Goal: Communication & Community: Answer question/provide support

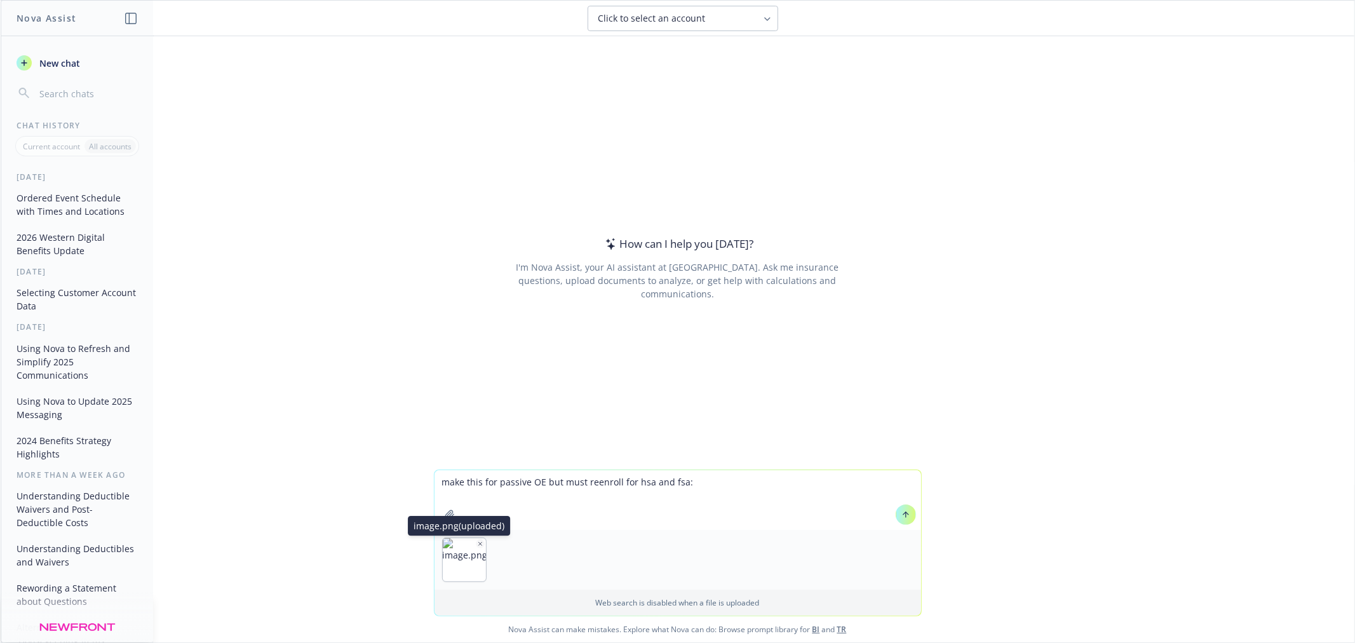
click at [476, 539] on button "button" at bounding box center [480, 543] width 9 height 9
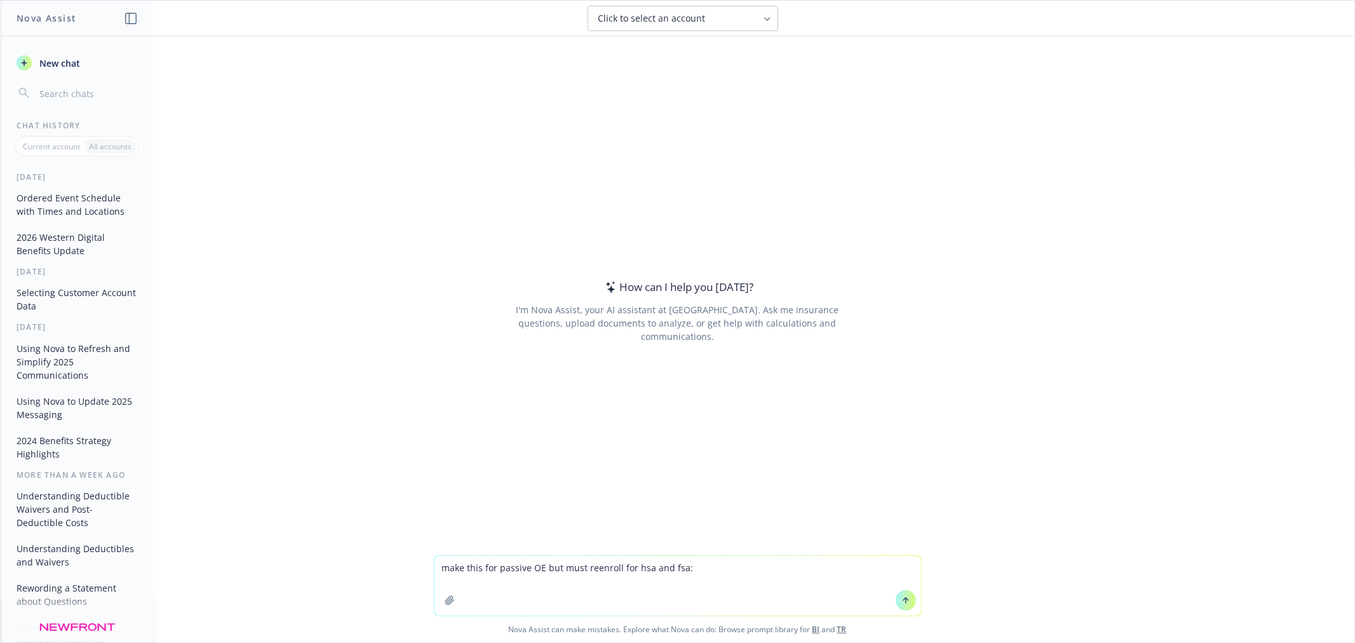
click at [746, 592] on textarea "make this for passive OE but must reenroll for hsa and fsa:" at bounding box center [678, 586] width 487 height 60
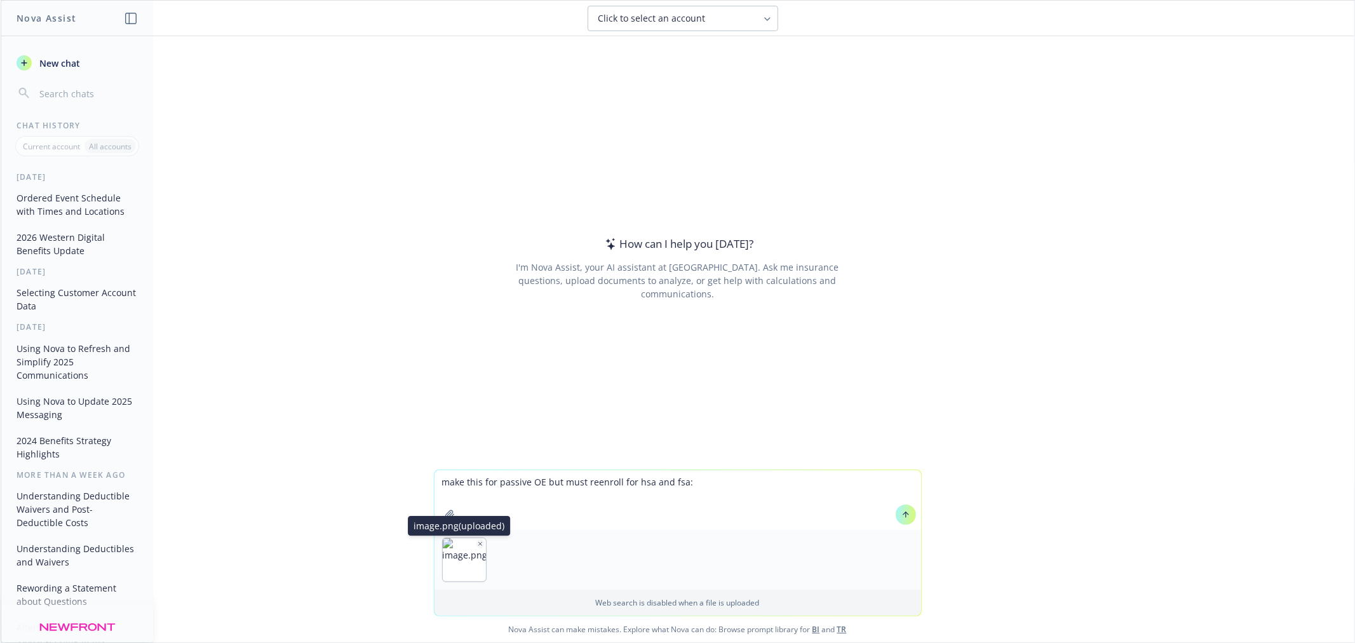
click at [477, 544] on icon "button" at bounding box center [480, 544] width 6 height 6
click at [477, 543] on icon "button" at bounding box center [480, 544] width 6 height 6
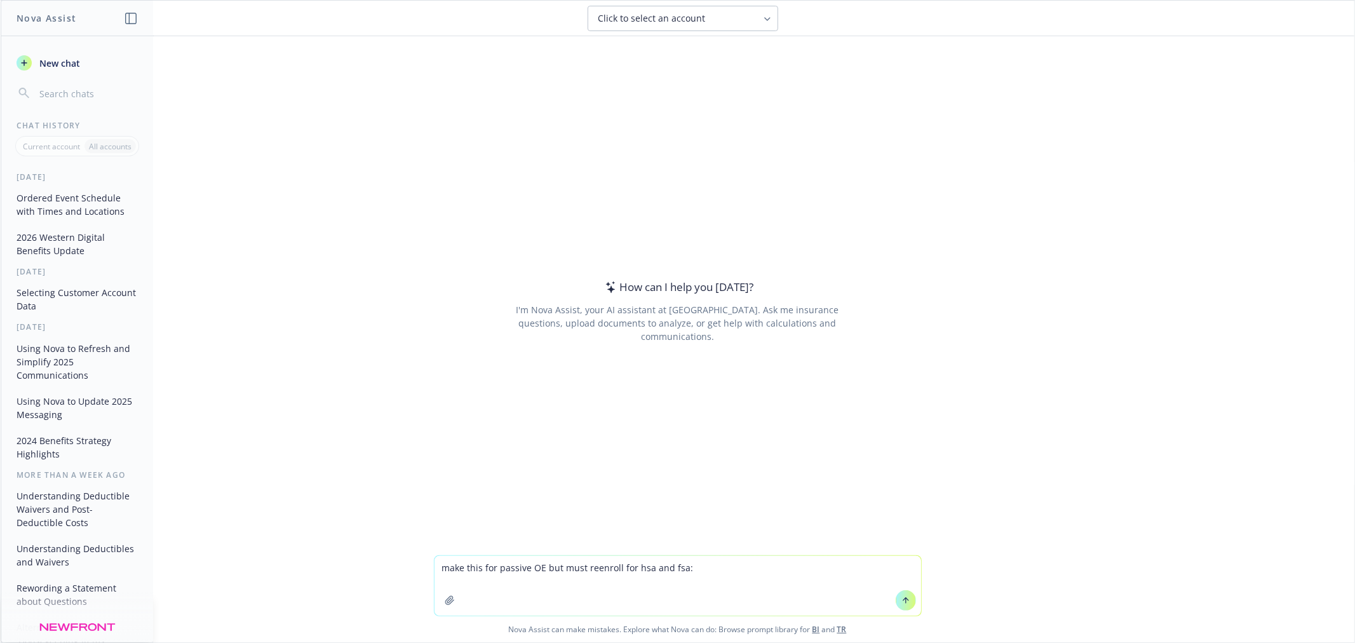
click at [747, 567] on textarea "make this for passive OE but must reenroll for hsa and fsa:" at bounding box center [678, 586] width 487 height 60
paste textarea "This is an active enrollment, which means all current elections will NOT roll o…"
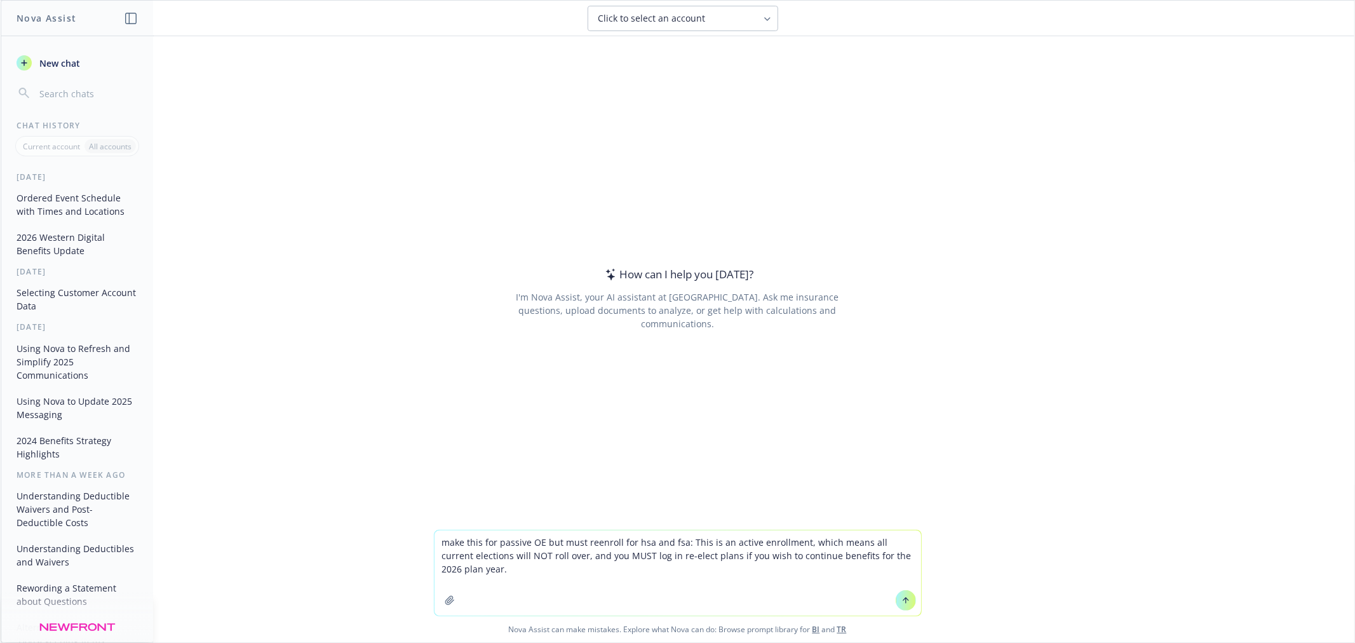
type textarea "make this for passive OE but must reenroll for hsa and fsa: This is an active e…"
click at [905, 600] on button at bounding box center [906, 600] width 20 height 20
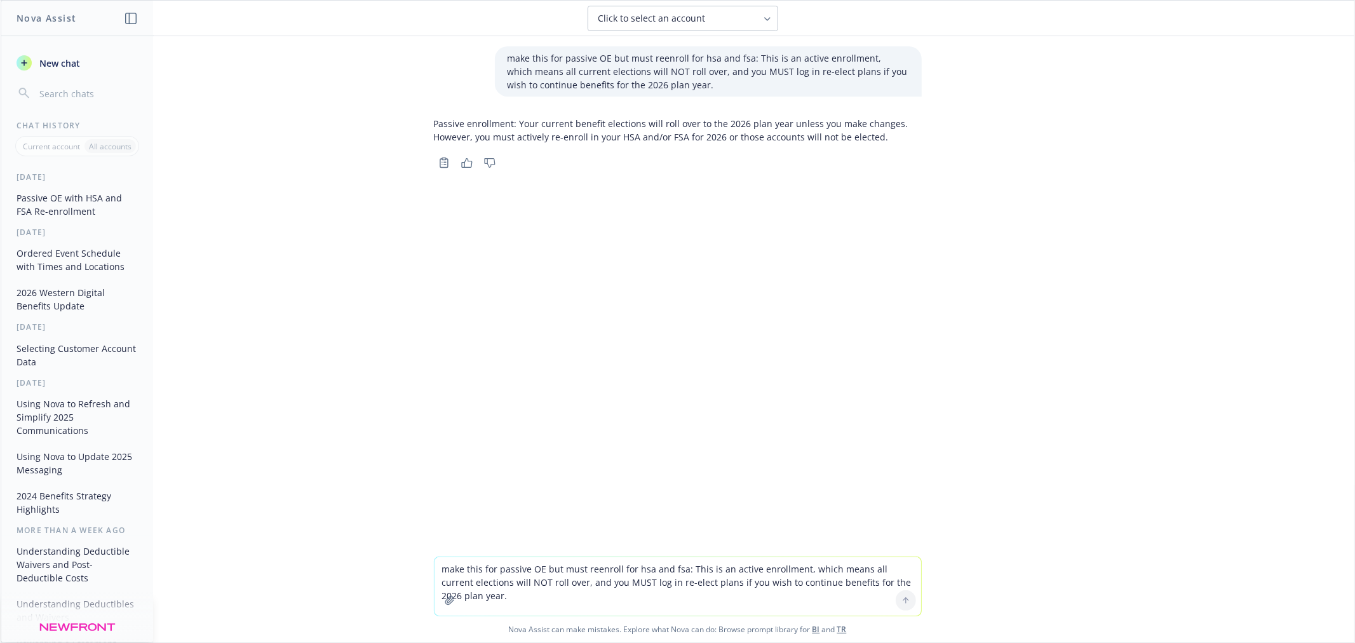
click at [710, 128] on p "Passive enrollment: Your current benefit elections will roll over to the 2026 p…" at bounding box center [678, 130] width 488 height 27
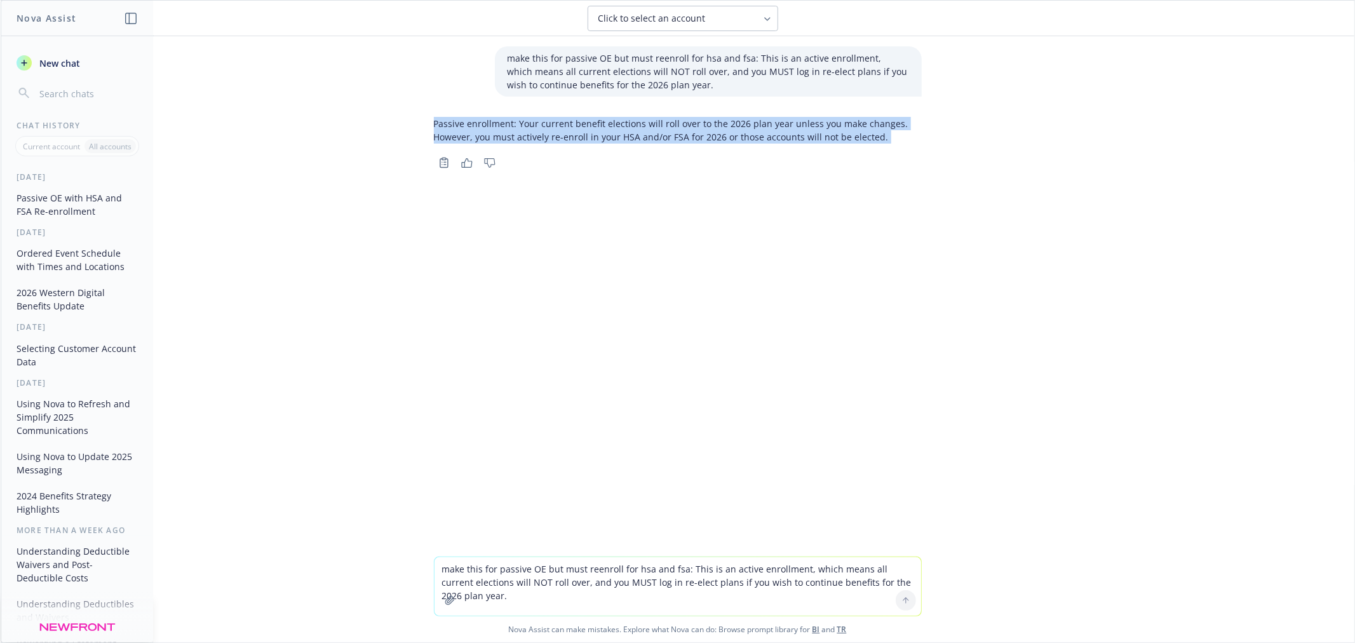
click at [710, 128] on p "Passive enrollment: Your current benefit elections will roll over to the 2026 p…" at bounding box center [678, 130] width 488 height 27
copy div "Passive enrollment: Your current benefit elections will roll over to the 2026 p…"
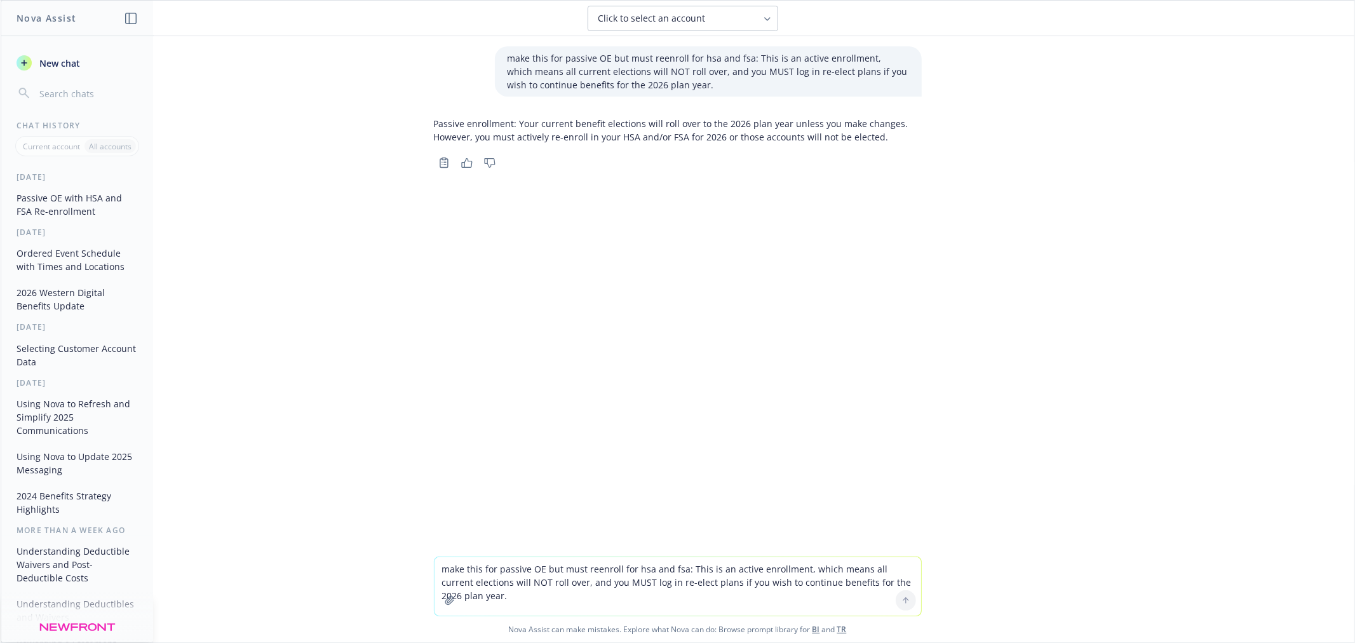
click at [626, 577] on textarea "make this for passive OE but must reenroll for hsa and fsa: This is an active e…" at bounding box center [678, 586] width 487 height 58
paste textarea "Open Enrollment is the one time of year you can make changes to your medical pl…"
type textarea "change this but keep same messaging just refresh: Open Enrollment is the one ti…"
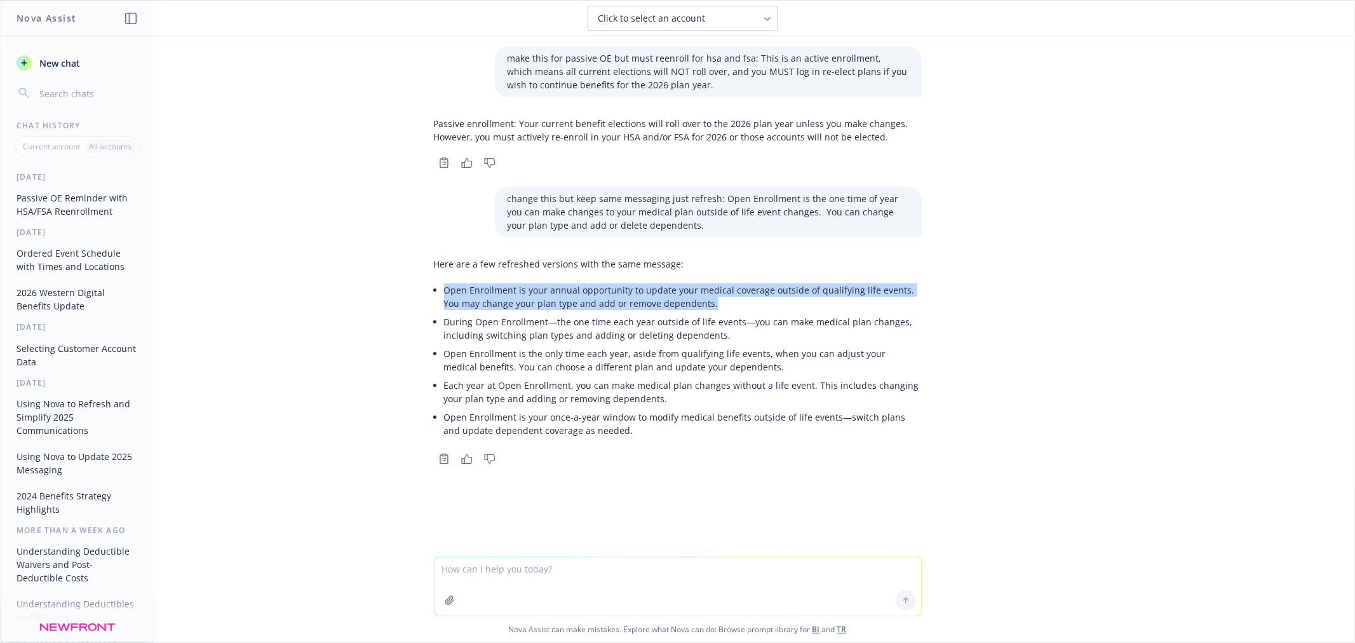
drag, startPoint x: 695, startPoint y: 299, endPoint x: 437, endPoint y: 292, distance: 258.1
click at [437, 292] on div "Here are a few refreshed versions with the same message: Open Enrollment is you…" at bounding box center [678, 348] width 488 height 193
copy li "Open Enrollment is your annual opportunity to update your medical coverage outs…"
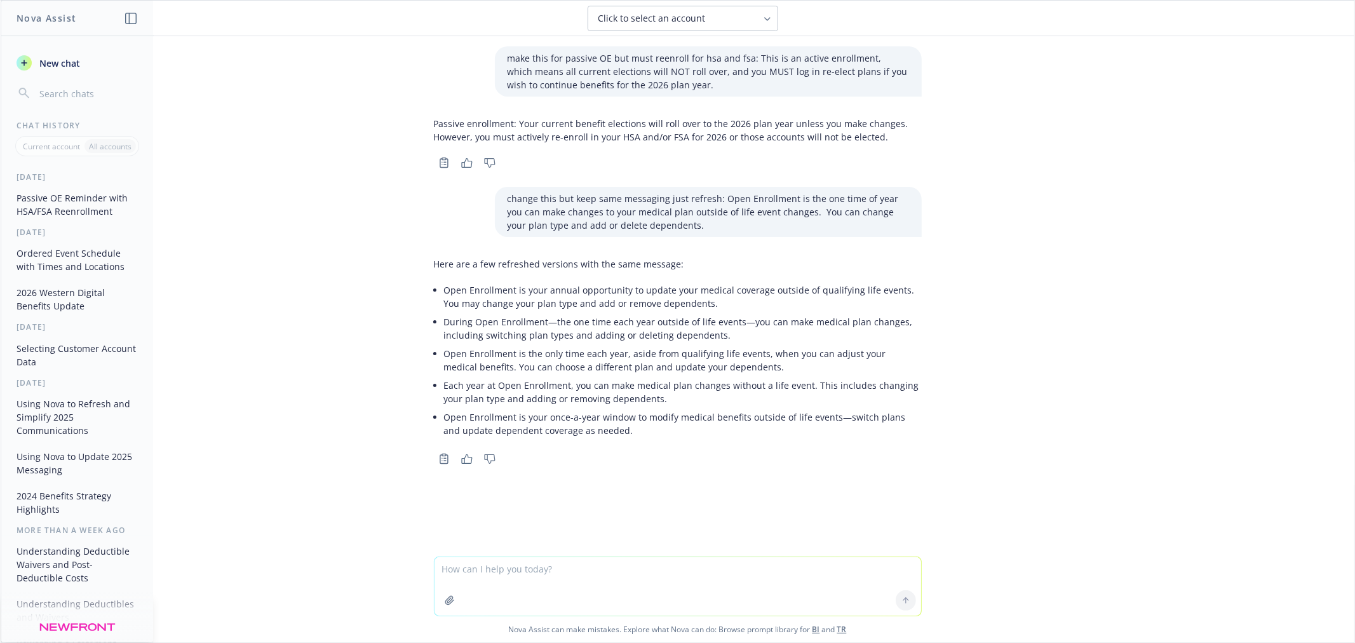
click at [570, 576] on textarea at bounding box center [678, 586] width 487 height 58
paste textarea "Open Enrollment is your annual opportunity to update your medical coverage outs…"
type textarea "finish alst sentence as pertains to open enrollment: Open Enrollment is your an…"
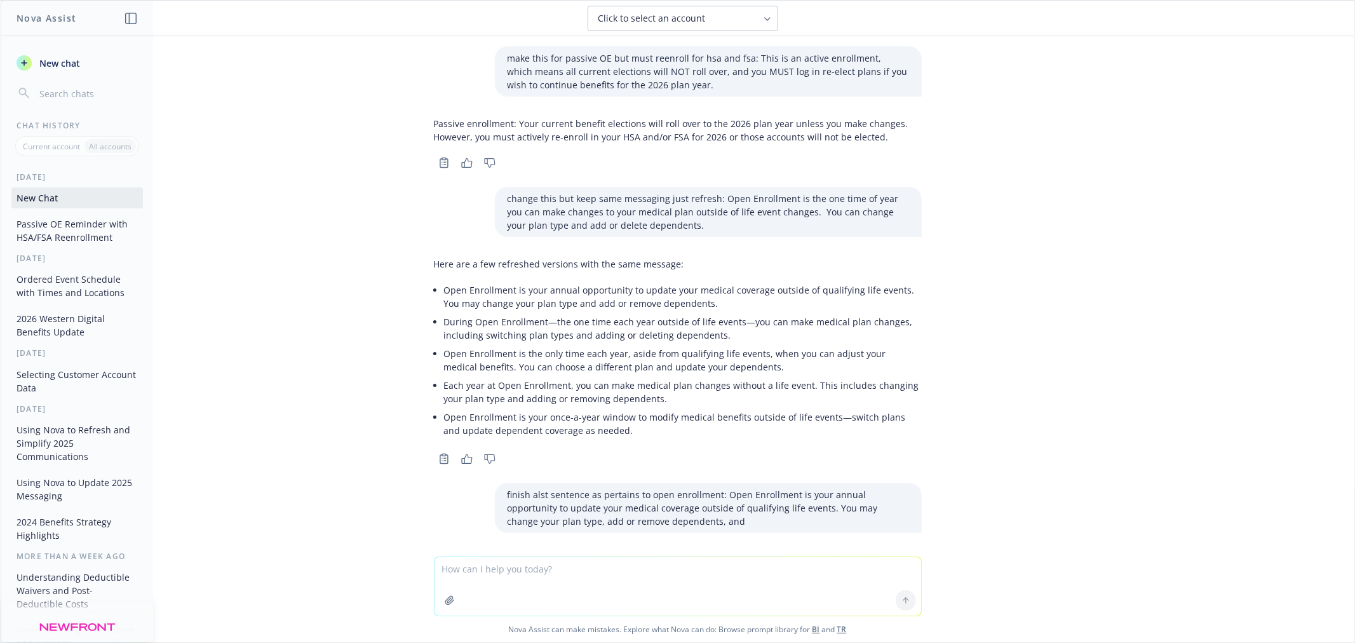
scroll to position [81, 0]
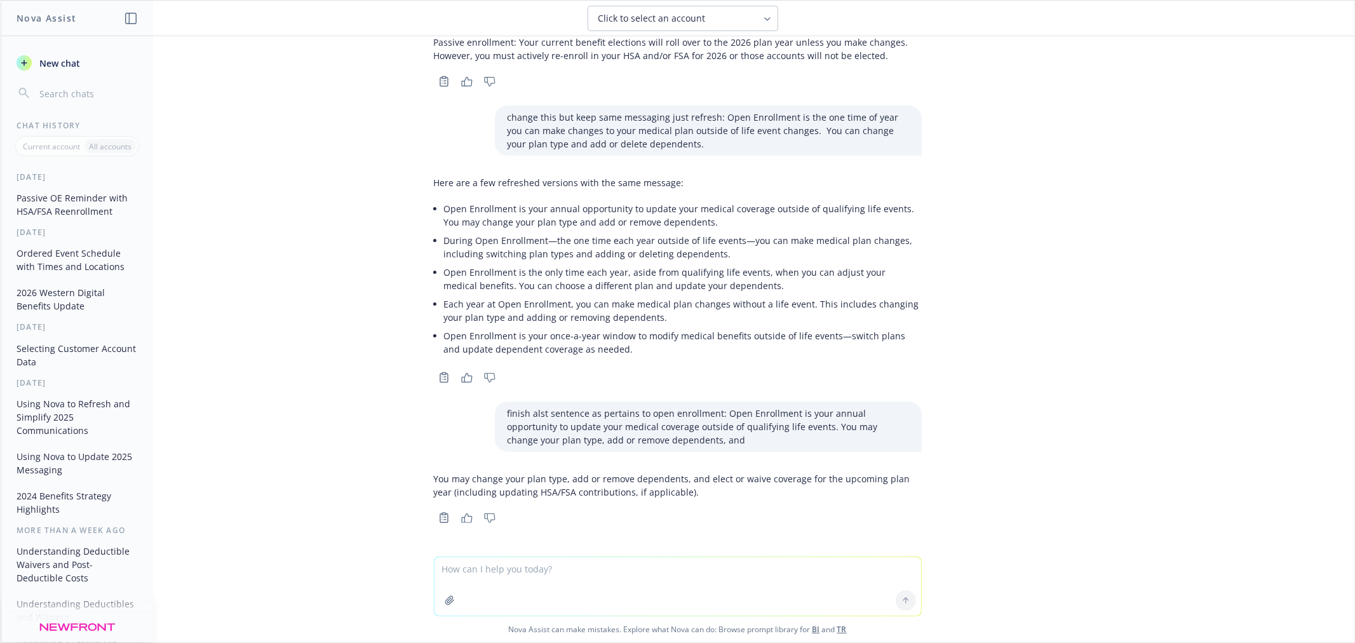
click at [691, 480] on p "You may change your plan type, add or remove dependents, and elect or waive cov…" at bounding box center [678, 485] width 488 height 27
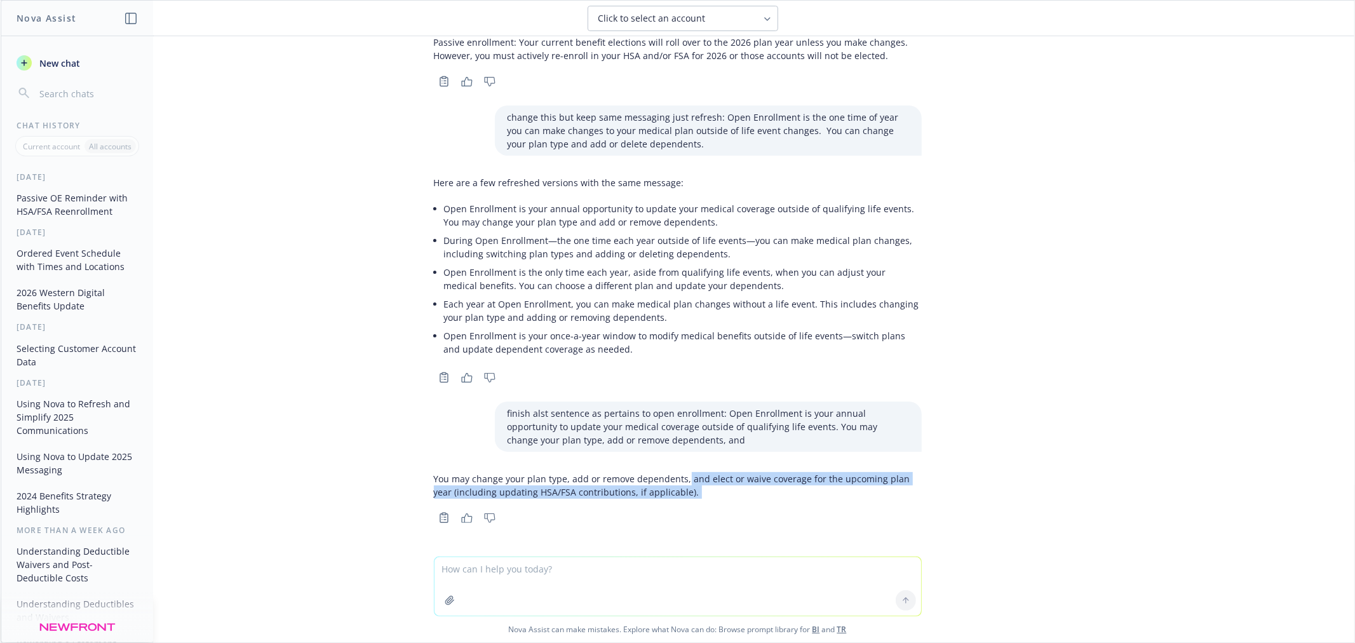
drag, startPoint x: 674, startPoint y: 478, endPoint x: 732, endPoint y: 506, distance: 64.2
click at [732, 506] on div "You may change your plan type, add or remove dependents, and elect or waive cov…" at bounding box center [678, 497] width 488 height 60
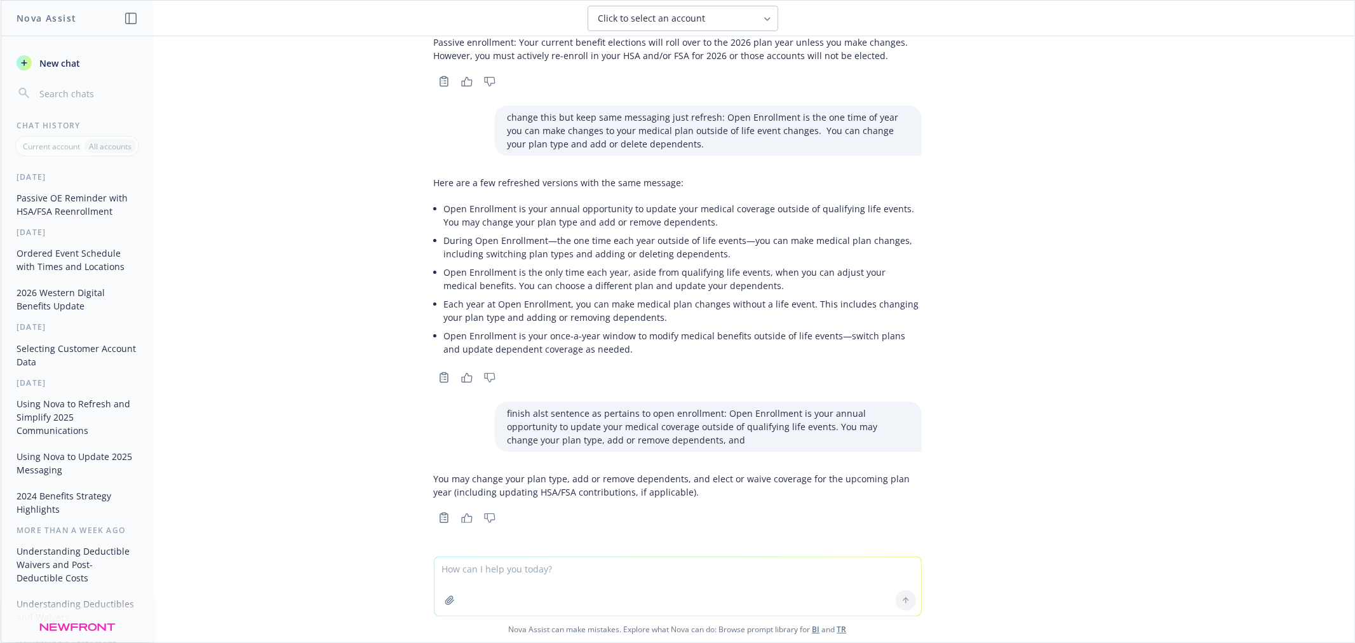
click at [586, 574] on textarea at bounding box center [678, 586] width 487 height 58
paste textarea "Cigna HDHP – Telehealth coverage without deductible"
type textarea "make sense? Cigna HDHP – Telehealth coverage without deductible"
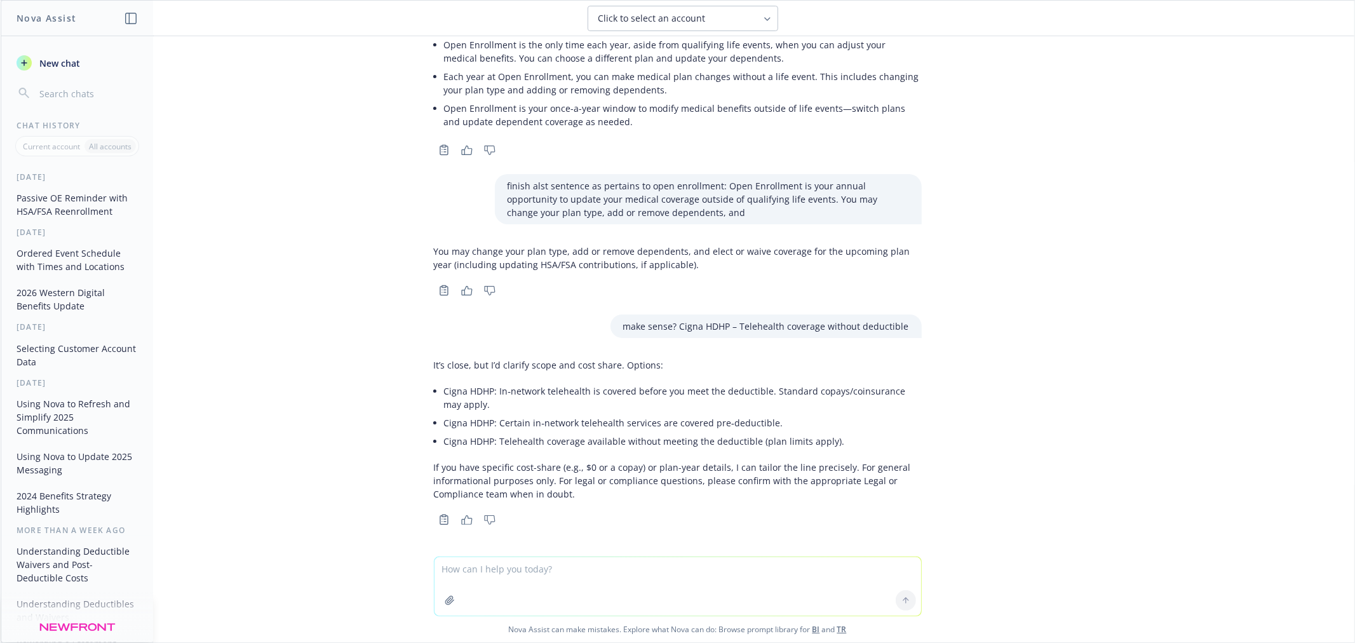
scroll to position [310, 0]
drag, startPoint x: 541, startPoint y: 572, endPoint x: 532, endPoint y: 547, distance: 27.1
click at [539, 571] on textarea at bounding box center [678, 586] width 487 height 58
paste textarea "Look no further for all your important company and benefits information. On our…"
type textarea "change wording a bit: Look no further for all your important company and benefi…"
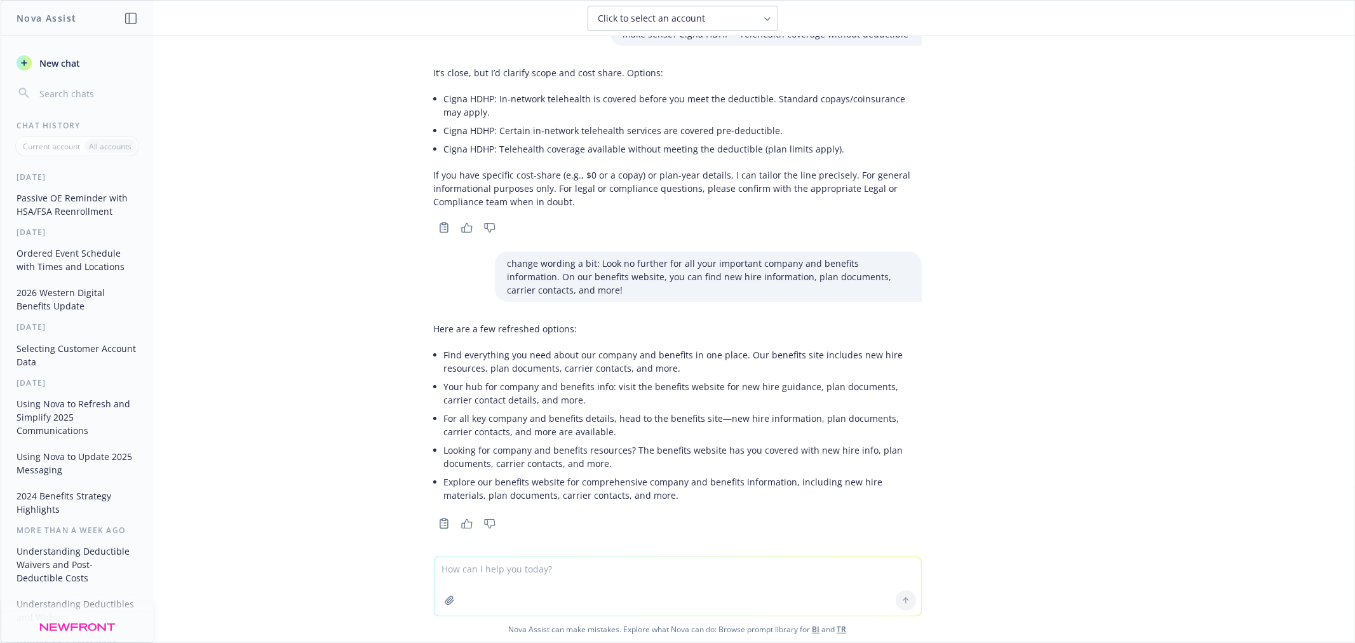
scroll to position [606, 0]
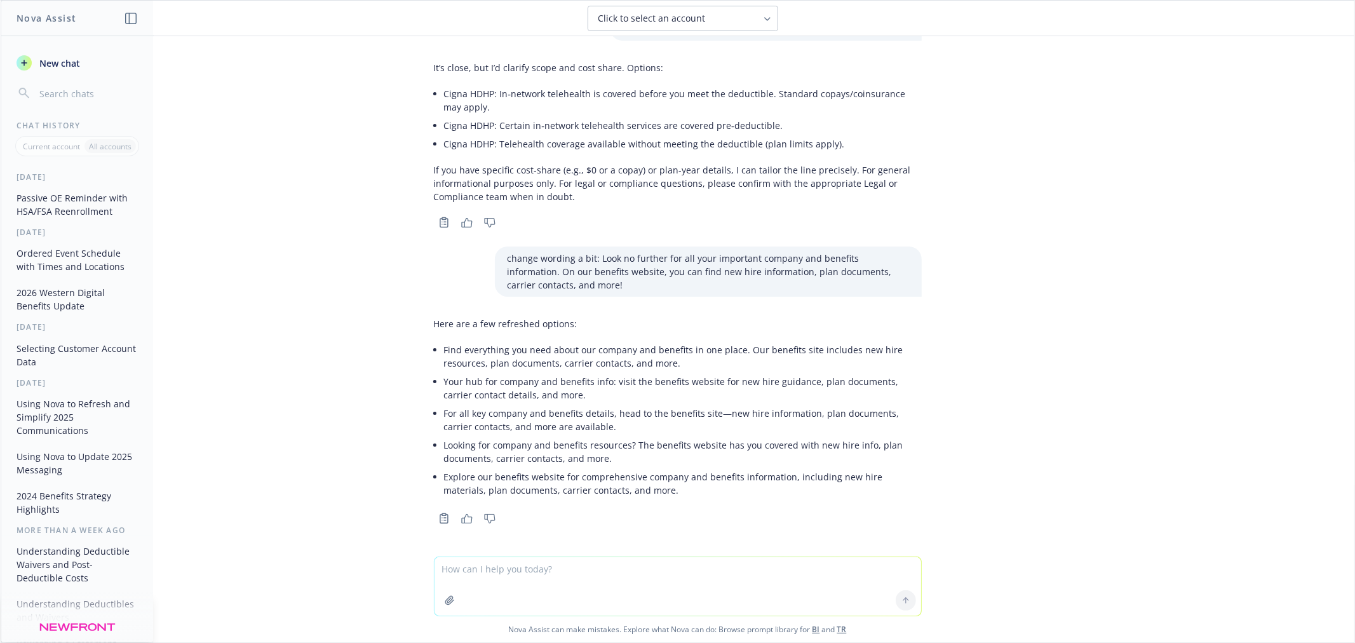
click at [588, 480] on li "Explore our benefits website for comprehensive company and benefits information…" at bounding box center [683, 484] width 478 height 32
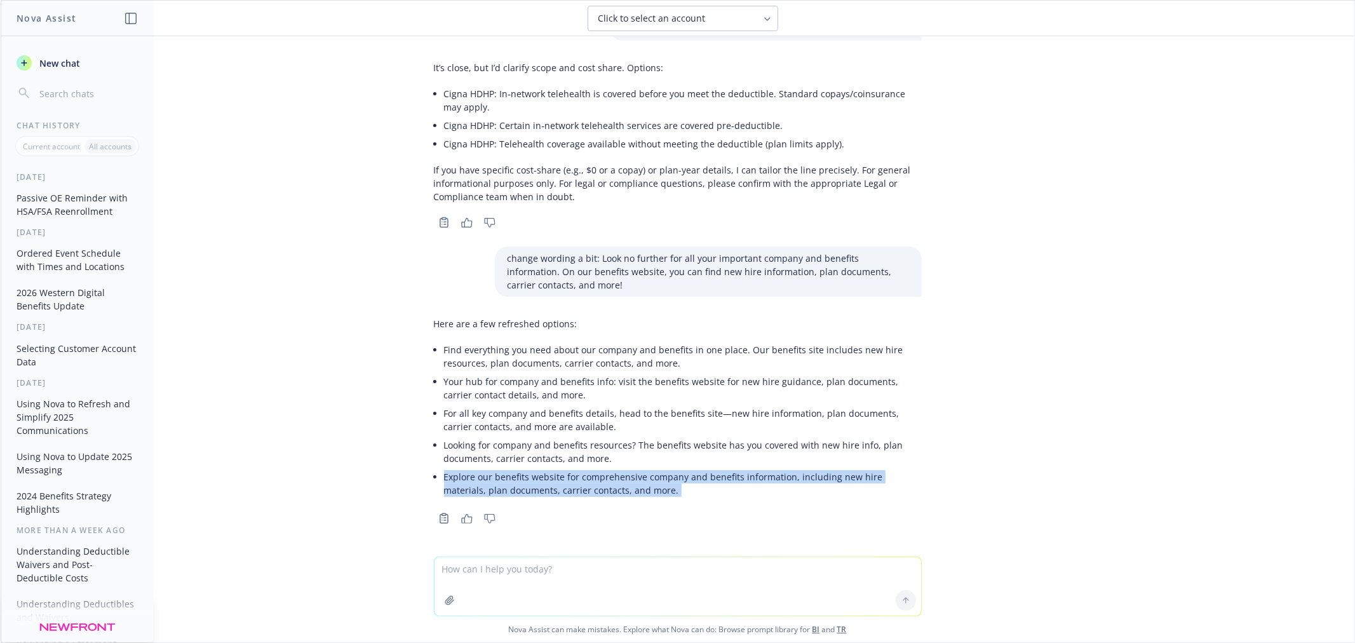
click at [588, 480] on li "Explore our benefits website for comprehensive company and benefits information…" at bounding box center [683, 484] width 478 height 32
copy div "Explore our benefits website for comprehensive company and benefits information…"
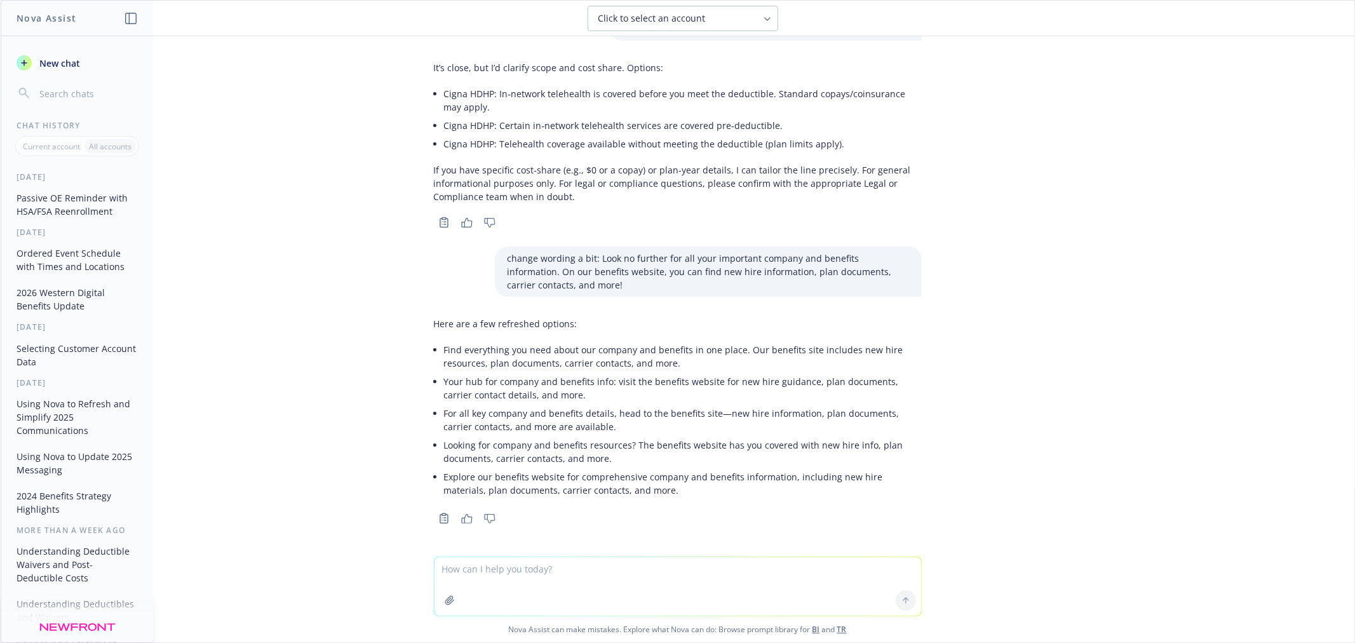
click at [644, 585] on textarea at bounding box center [678, 586] width 487 height 58
click at [552, 572] on textarea at bounding box center [678, 586] width 487 height 58
paste textarea "Fertility Coverage Not Included Included: Requires coverage of the diagnosis an…"
type textarea "shorten this: Fertility Coverage Not Included Included: Requires coverage of th…"
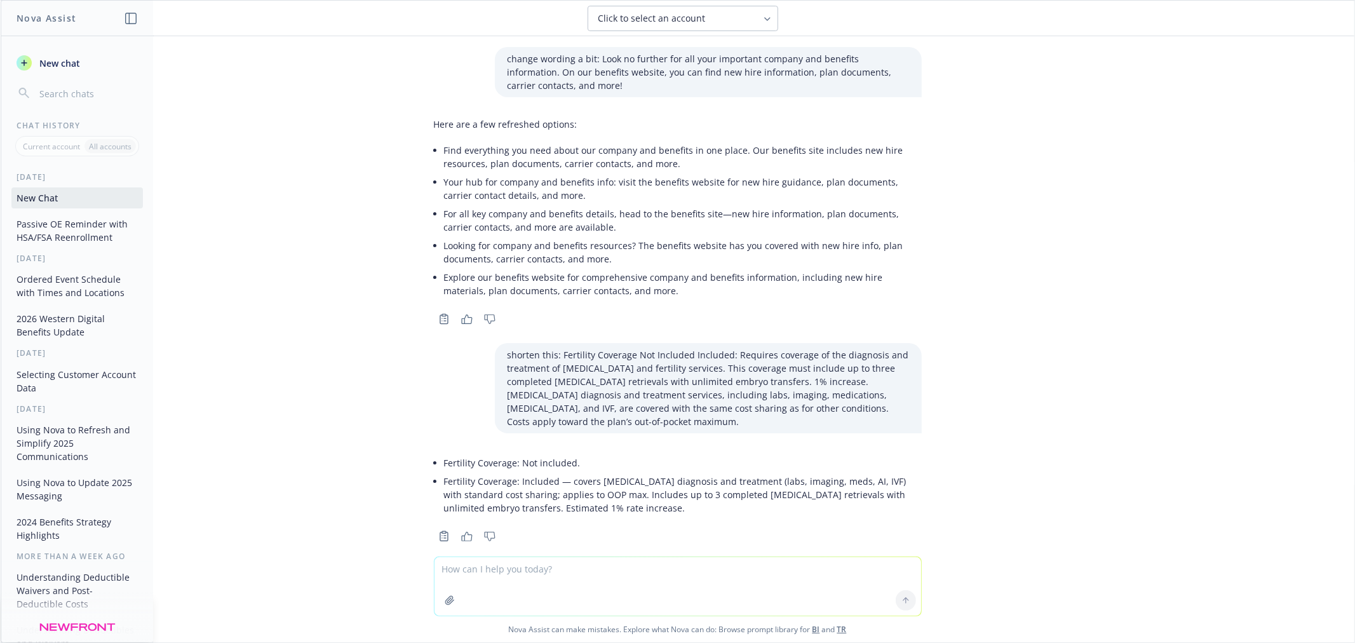
scroll to position [823, 0]
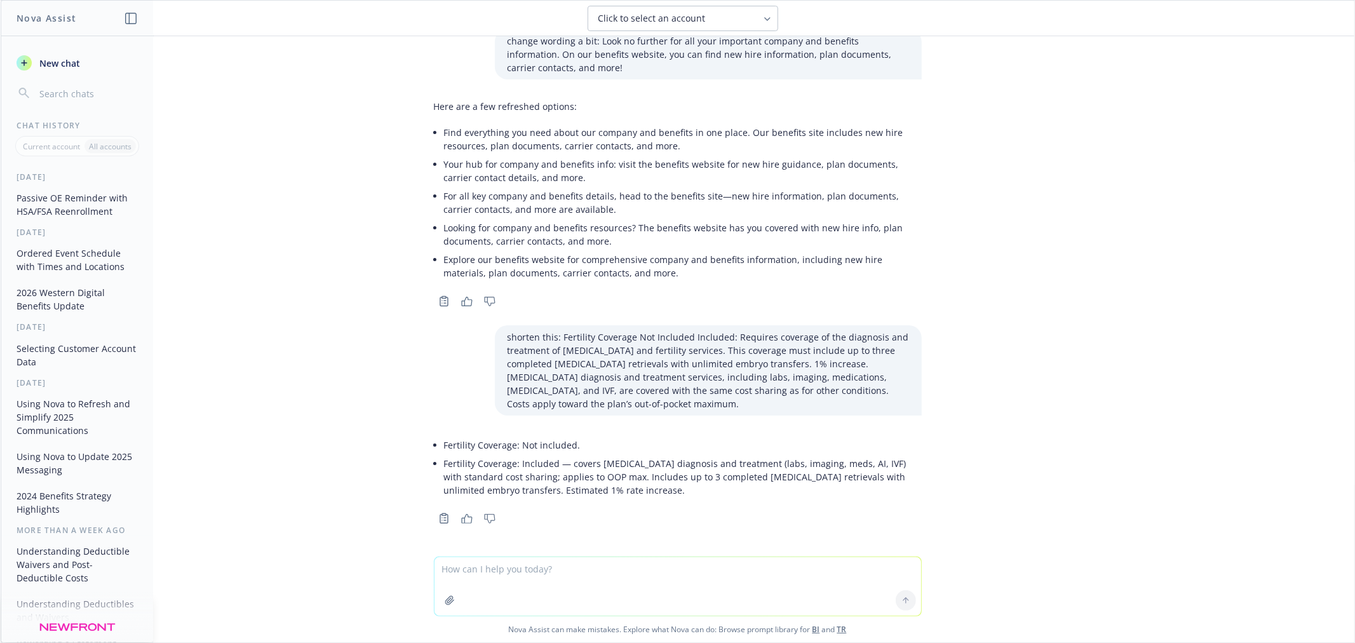
click at [532, 577] on textarea at bounding box center [678, 586] width 487 height 58
click at [535, 578] on textarea at bounding box center [678, 586] width 487 height 58
type textarea "shorter"
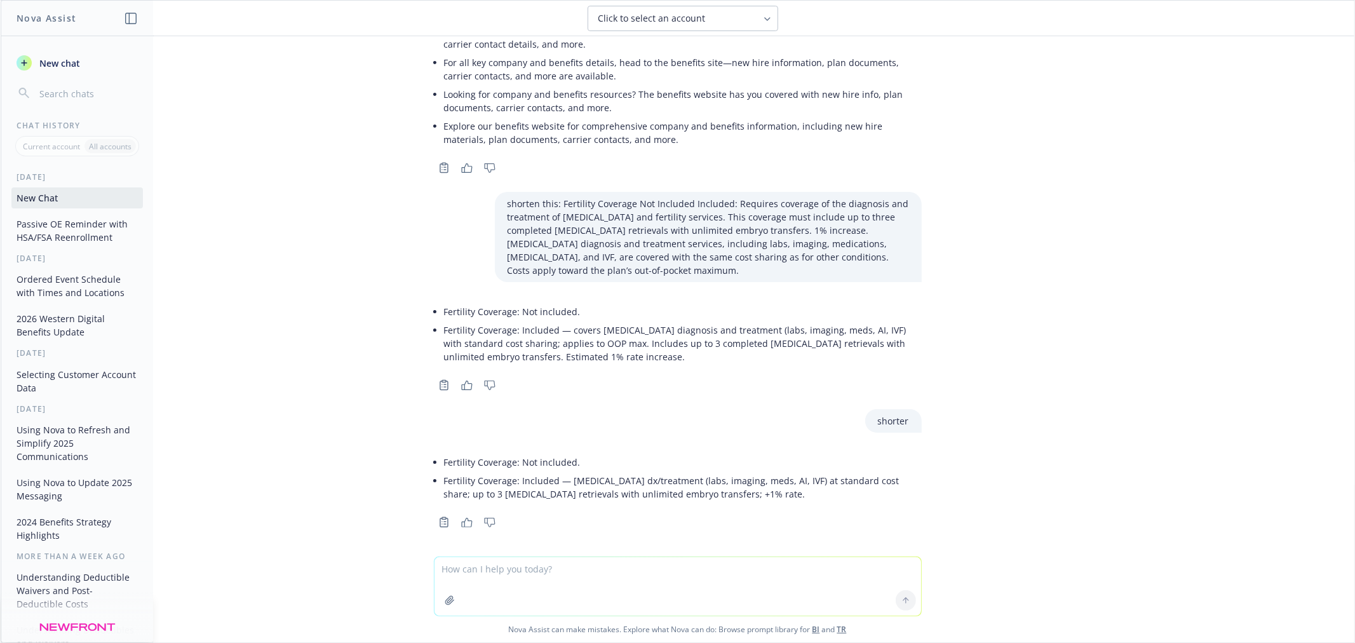
scroll to position [961, 0]
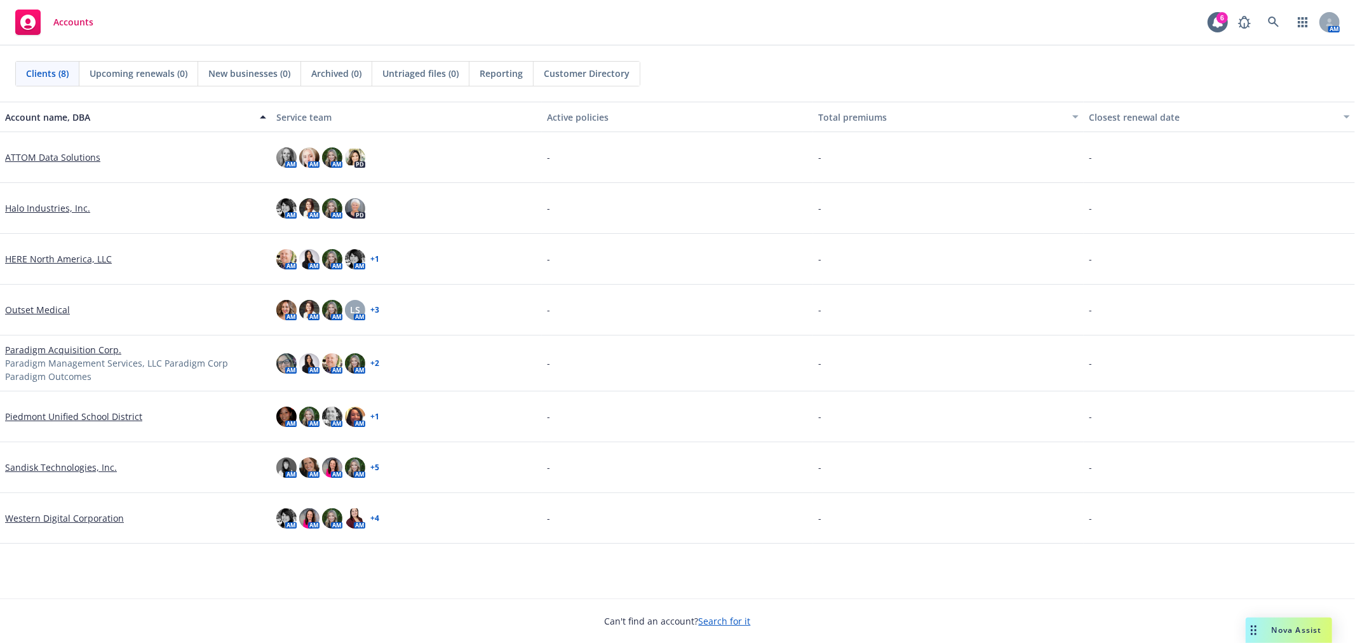
click at [46, 309] on link "Outset Medical" at bounding box center [37, 309] width 65 height 13
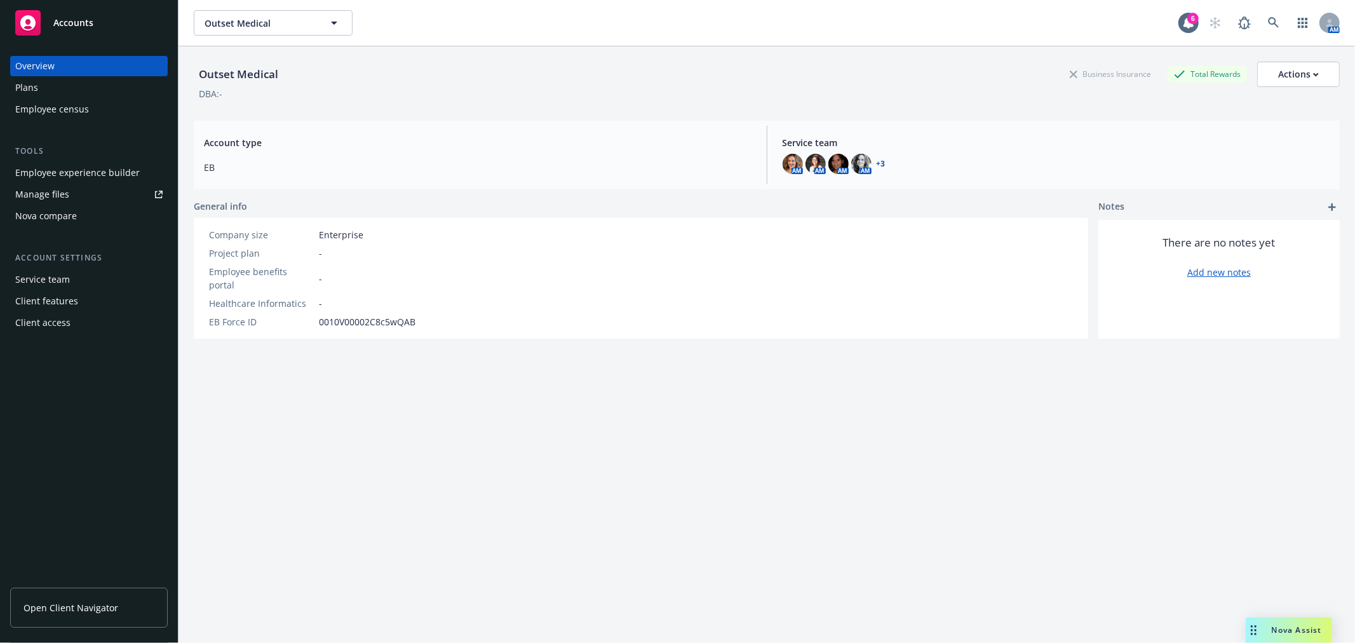
click at [74, 604] on span "Open Client Navigator" at bounding box center [71, 607] width 95 height 13
click at [56, 327] on div "Client access" at bounding box center [42, 323] width 55 height 20
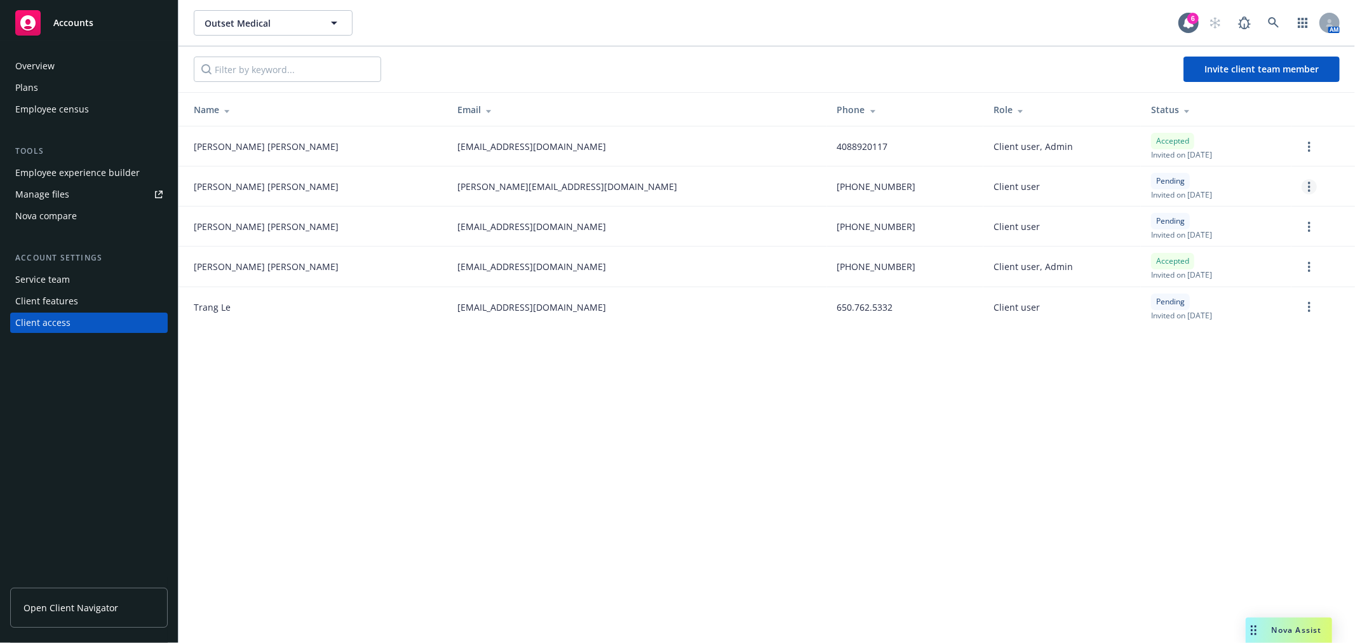
click at [1309, 186] on circle "more" at bounding box center [1309, 187] width 3 height 3
click at [1296, 241] on link "Cancel invitation" at bounding box center [1261, 248] width 112 height 25
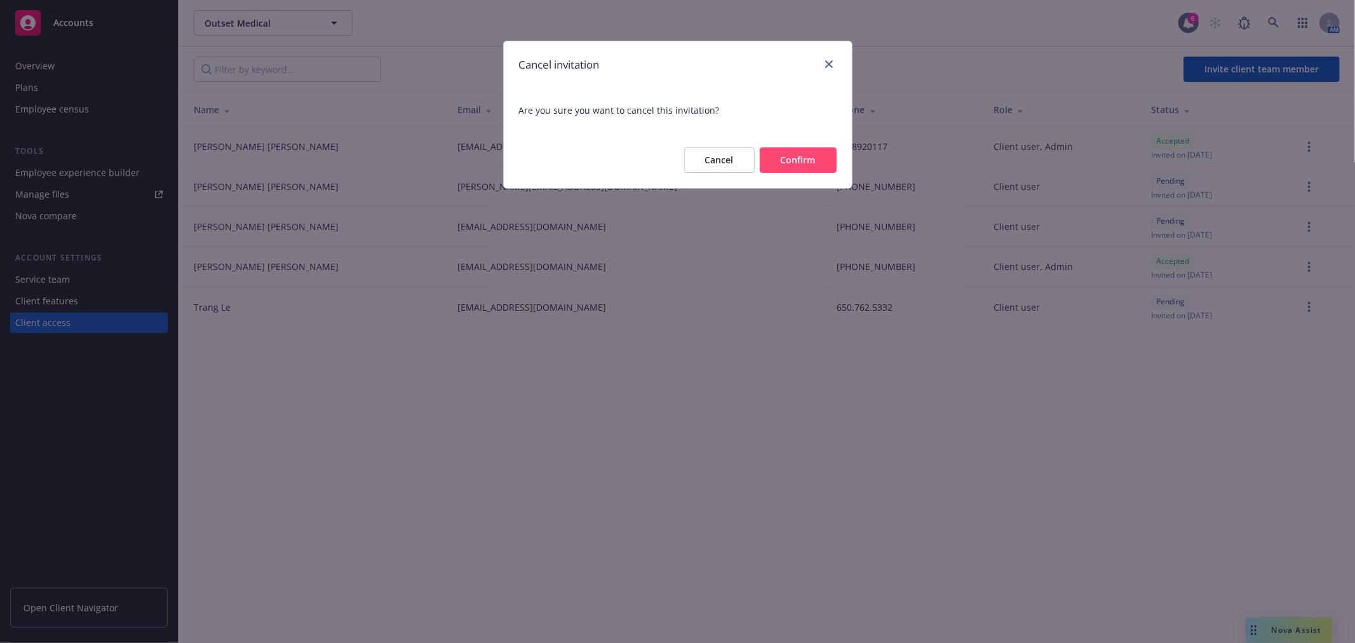
click at [784, 161] on button "Confirm" at bounding box center [798, 159] width 77 height 25
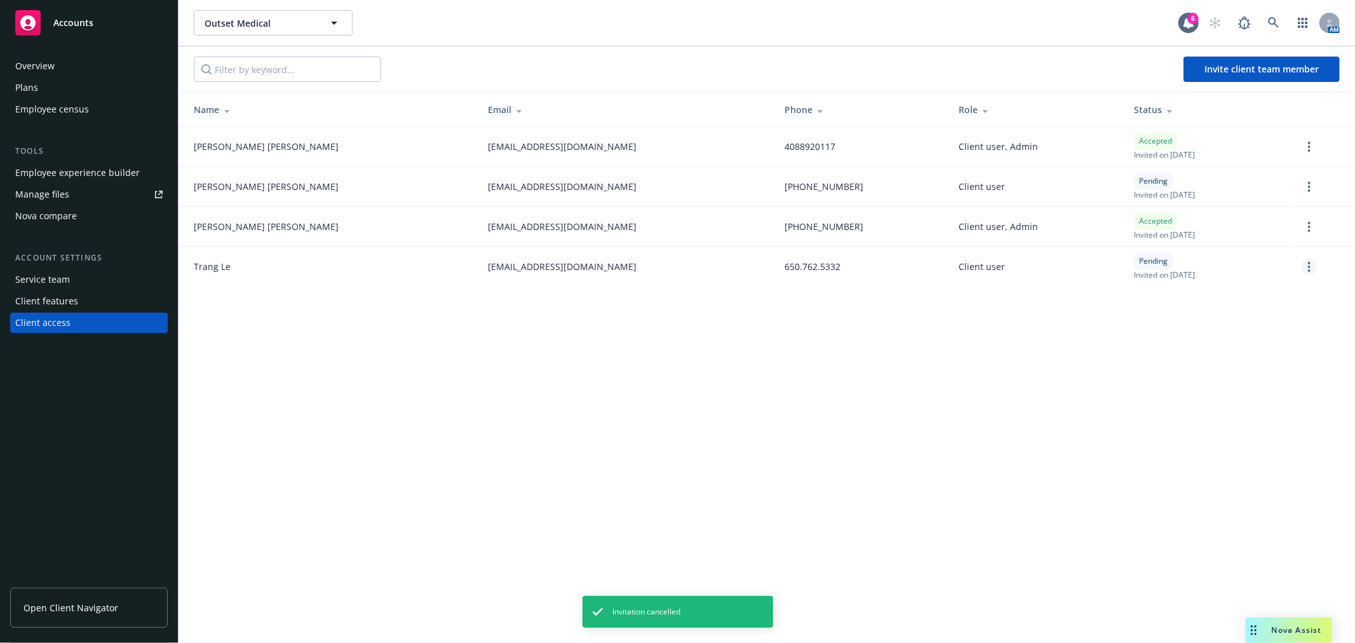
click at [1313, 261] on link "more" at bounding box center [1309, 266] width 15 height 15
click at [646, 329] on div "Outset Medical Outset Medical 6 AM Invite client team member Name Email Phone R…" at bounding box center [767, 321] width 1177 height 643
click at [66, 57] on div "Overview" at bounding box center [88, 66] width 147 height 20
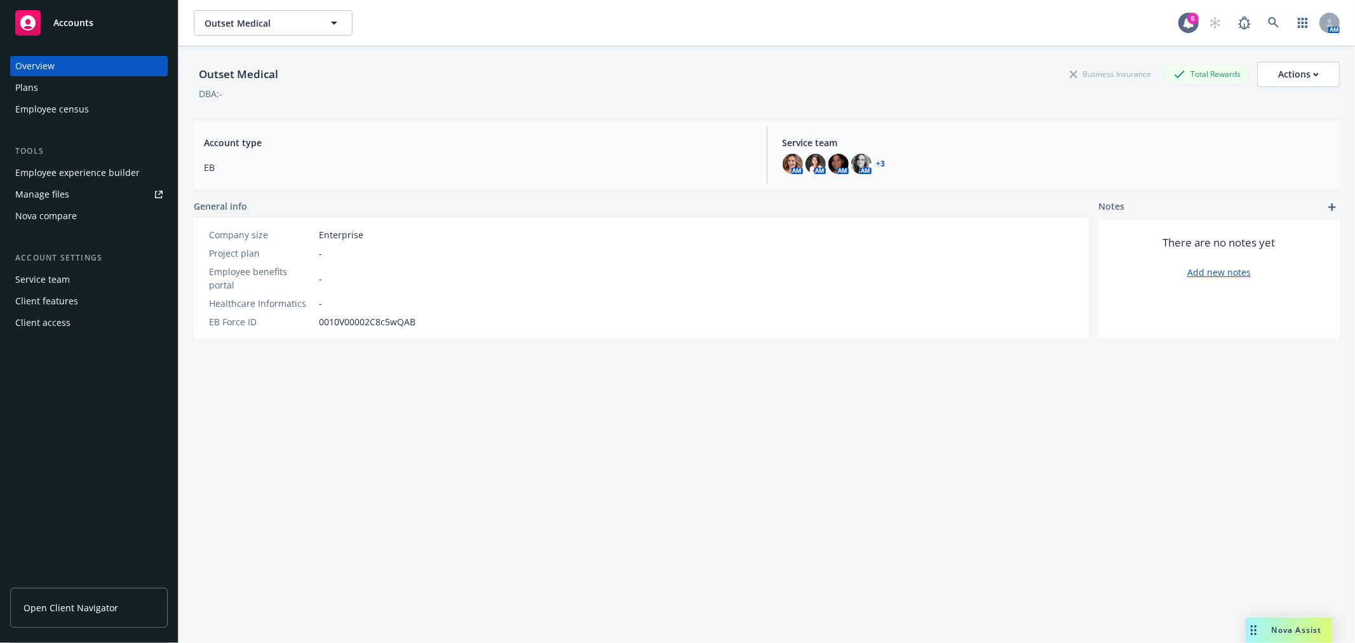
click at [67, 80] on div "Plans" at bounding box center [88, 88] width 147 height 20
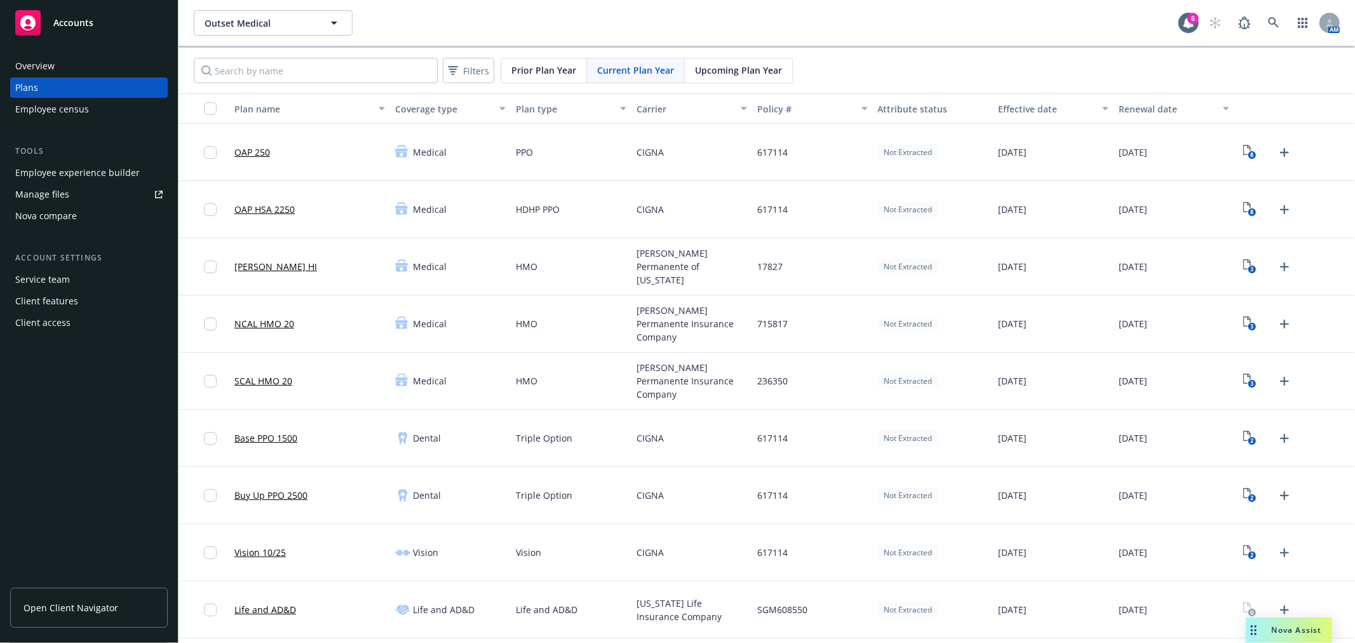
click at [83, 172] on div "Employee experience builder" at bounding box center [77, 173] width 125 height 20
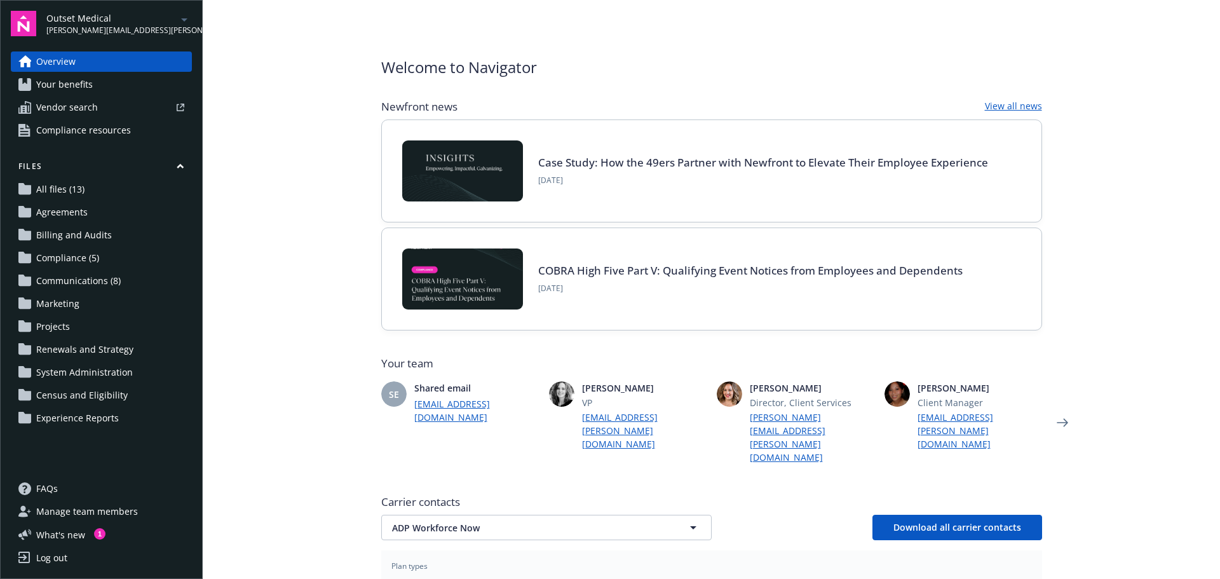
click at [111, 85] on link "Your benefits" at bounding box center [101, 84] width 181 height 20
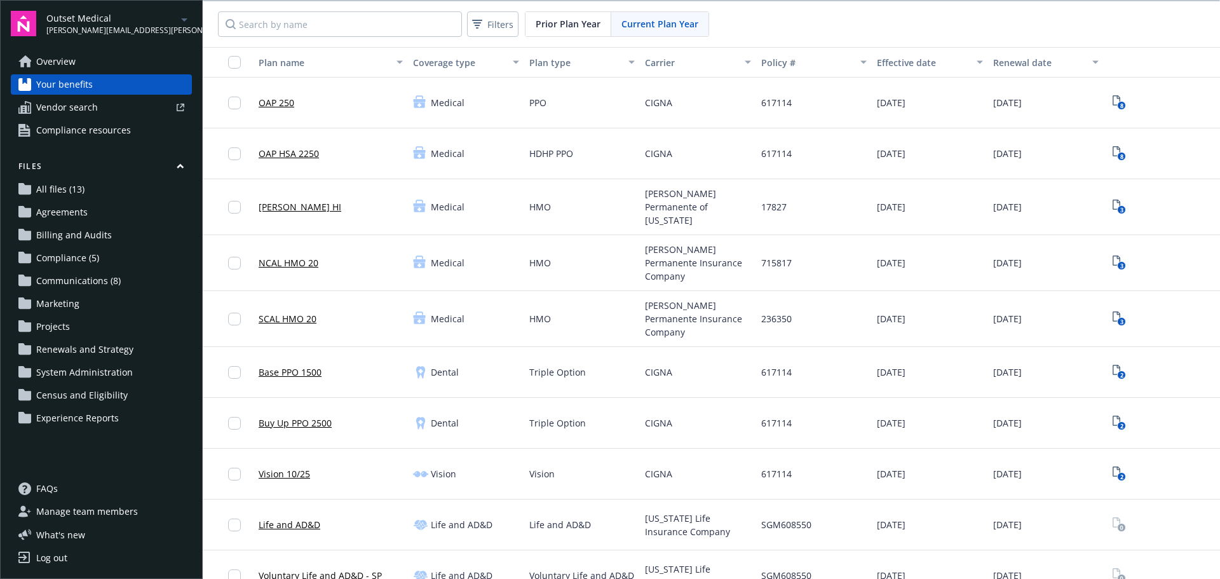
click at [115, 63] on link "Overview" at bounding box center [101, 61] width 181 height 20
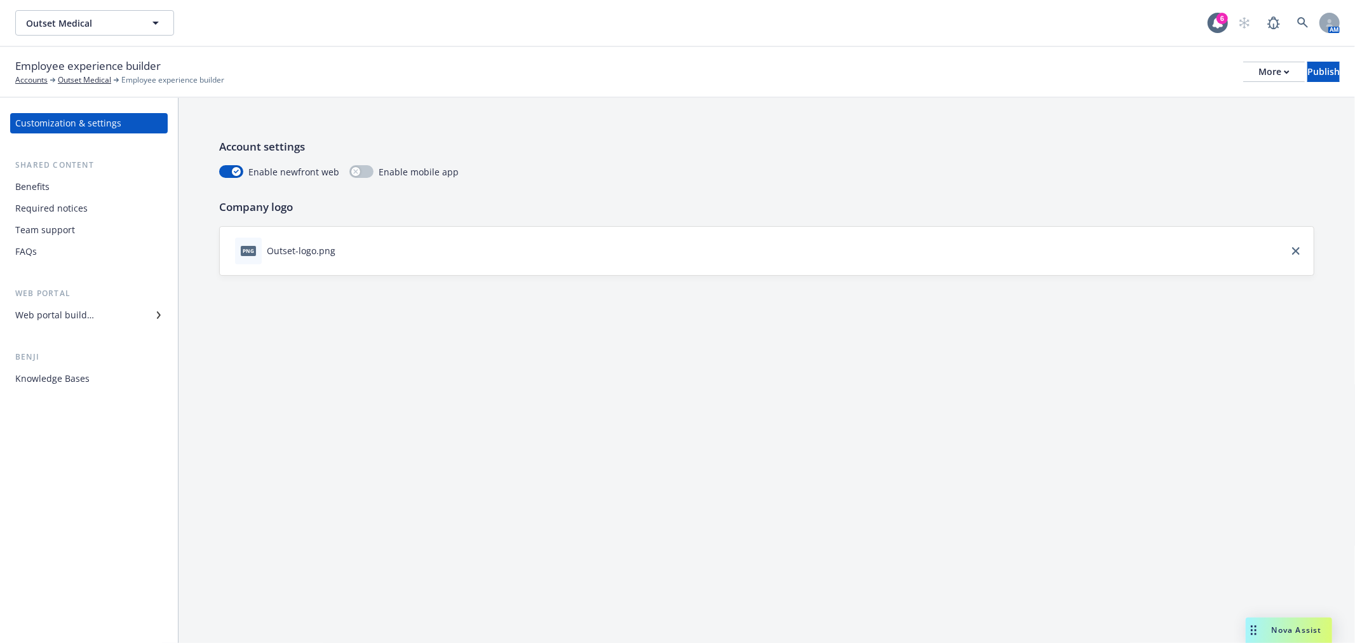
click at [86, 183] on div "Benefits" at bounding box center [88, 187] width 147 height 20
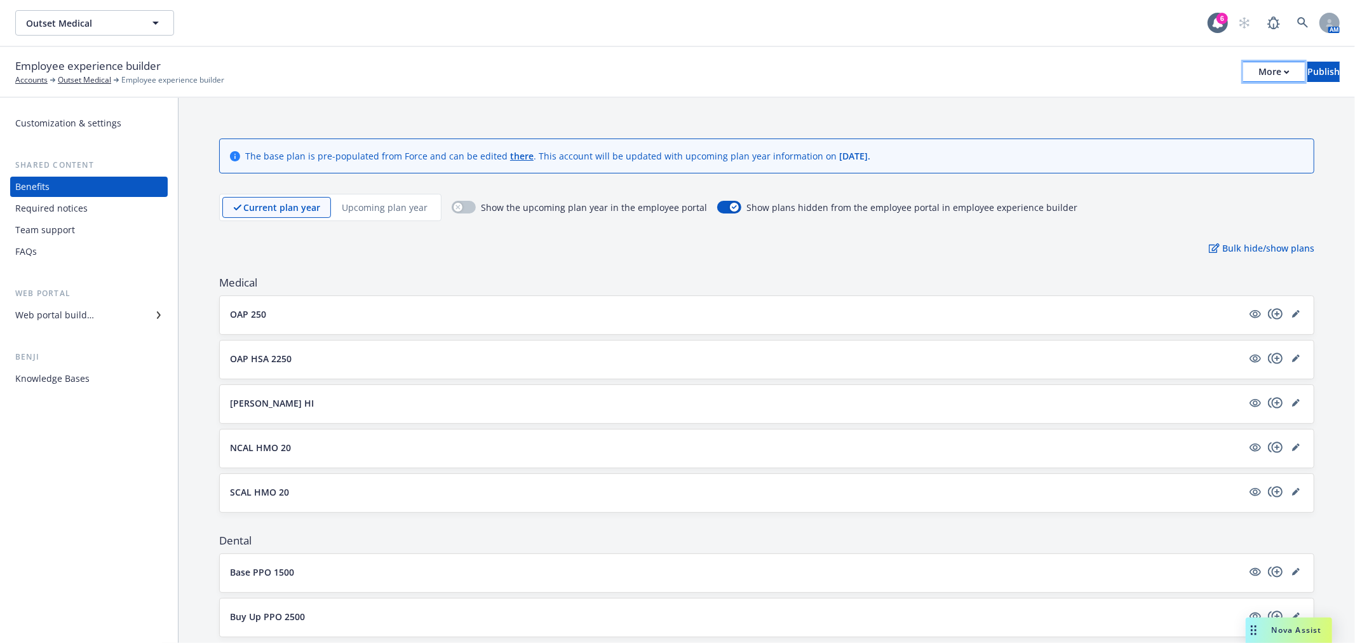
click at [1259, 62] on div "More" at bounding box center [1274, 71] width 31 height 19
click at [1130, 115] on link "Copy portal link" at bounding box center [1170, 125] width 188 height 25
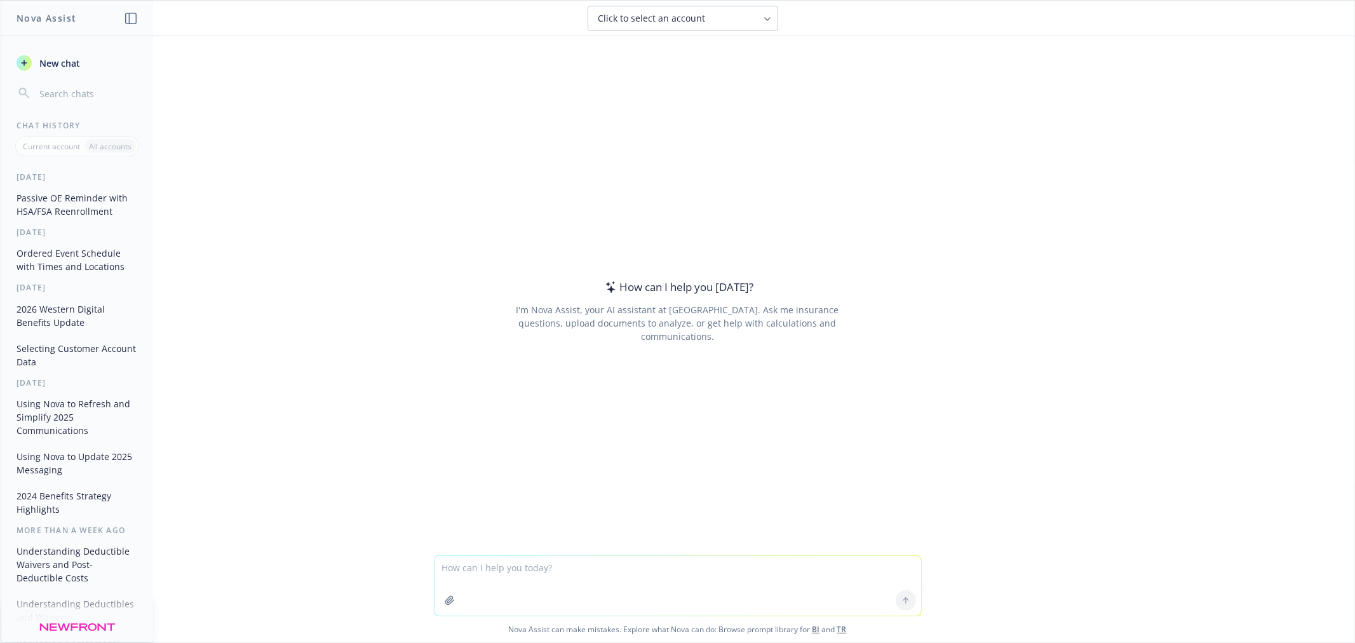
click at [451, 600] on button "button" at bounding box center [450, 600] width 20 height 20
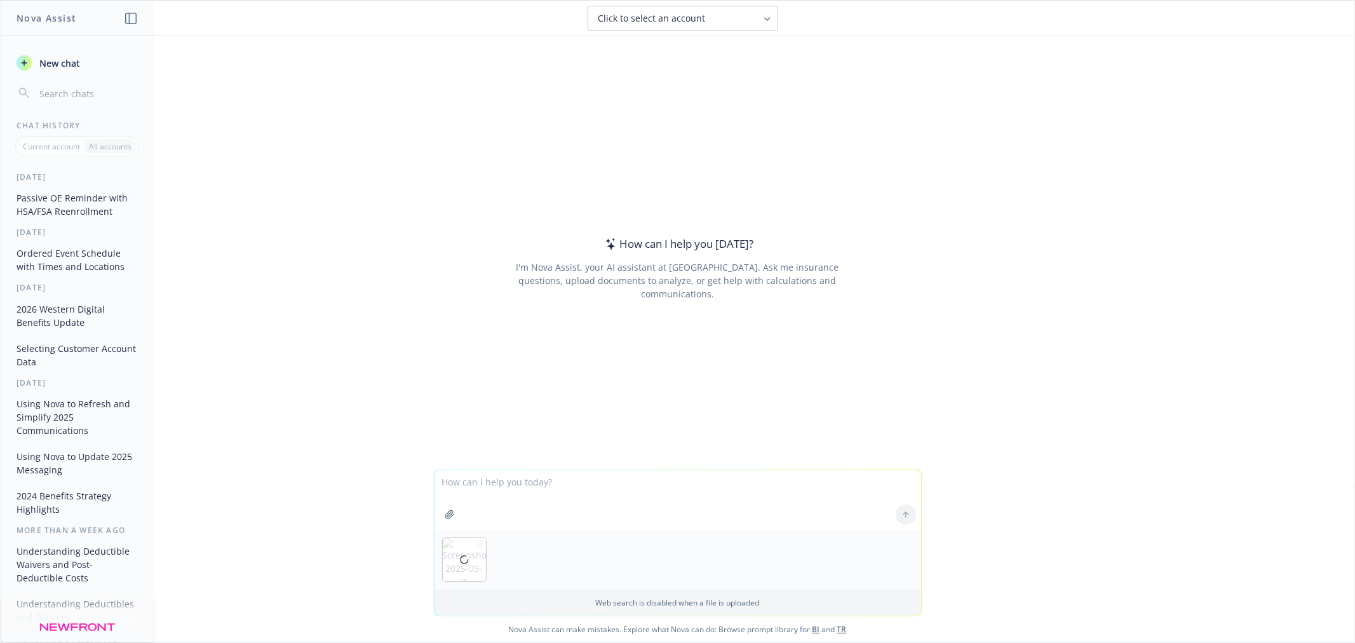
click at [540, 486] on textarea at bounding box center [678, 500] width 487 height 60
type textarea "is the math on this photo correct"
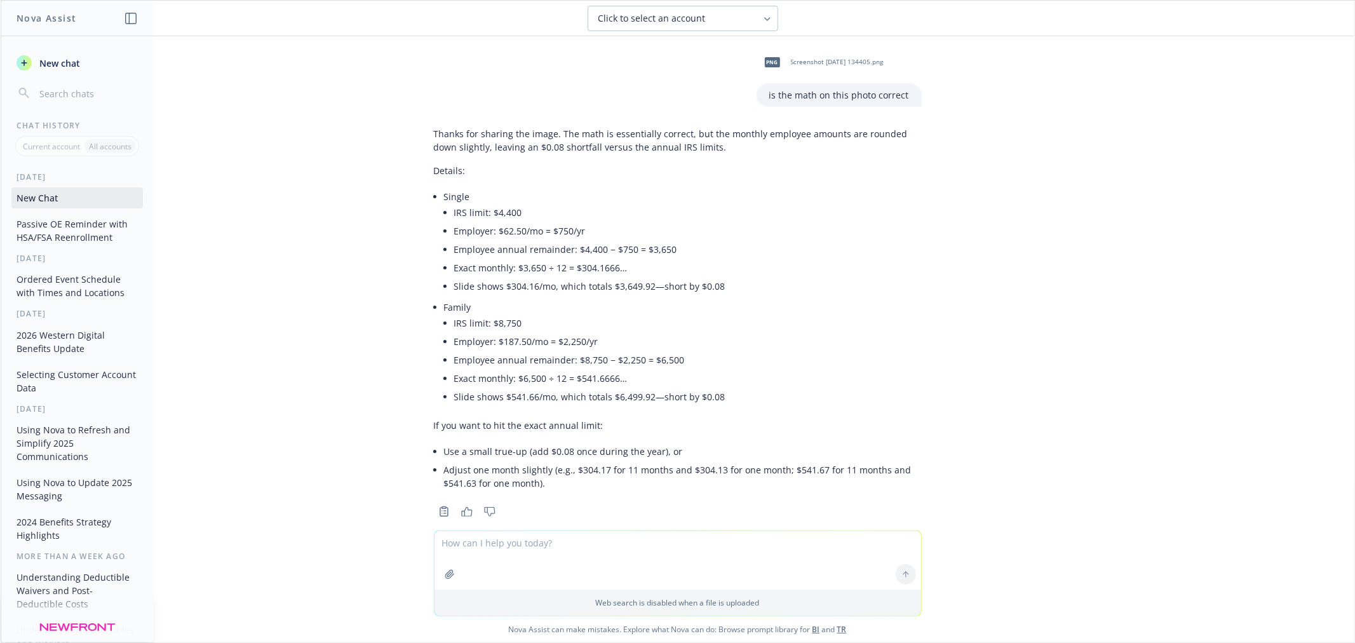
scroll to position [20, 0]
